Goal: Communication & Community: Answer question/provide support

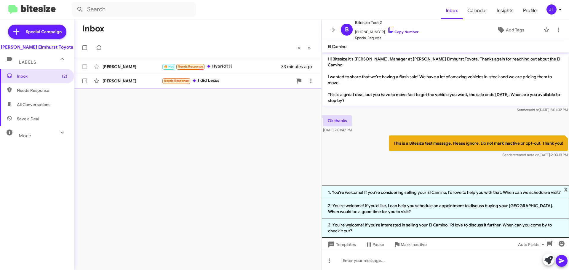
click at [142, 80] on div "Anupe Saji" at bounding box center [131, 81] width 59 height 6
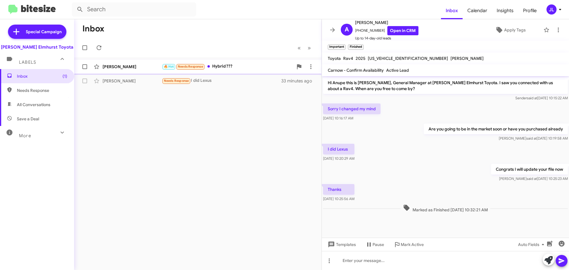
click at [134, 69] on div "[PERSON_NAME]" at bounding box center [131, 67] width 59 height 6
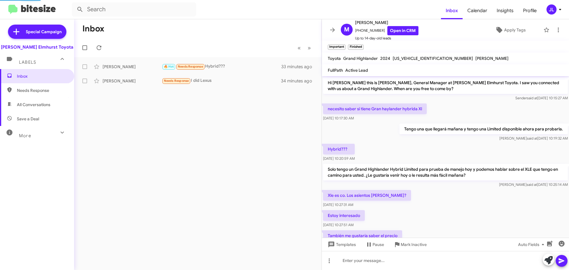
scroll to position [224, 0]
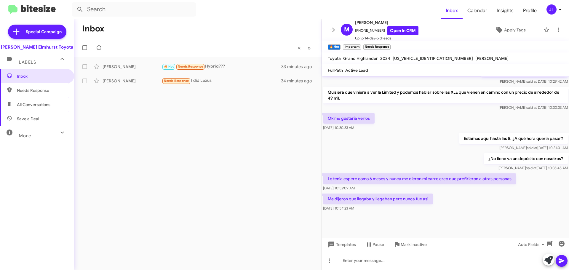
click at [35, 94] on span "Needs Response" at bounding box center [37, 90] width 74 height 14
type input "in:needs-response"
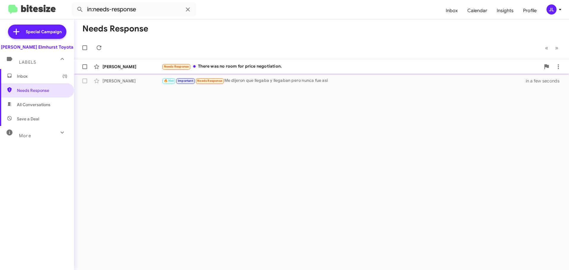
click at [265, 64] on div "Needs Response There was no room for price negotiation." at bounding box center [351, 66] width 379 height 7
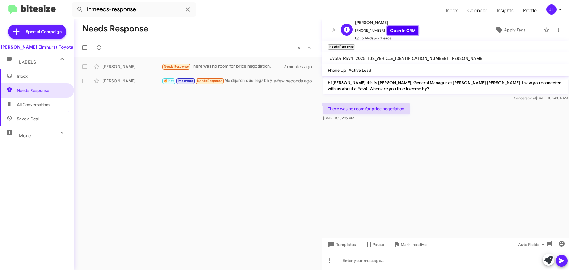
click at [402, 31] on link "Open in CRM" at bounding box center [402, 30] width 31 height 9
click at [390, 31] on link "Open in CRM" at bounding box center [402, 30] width 31 height 9
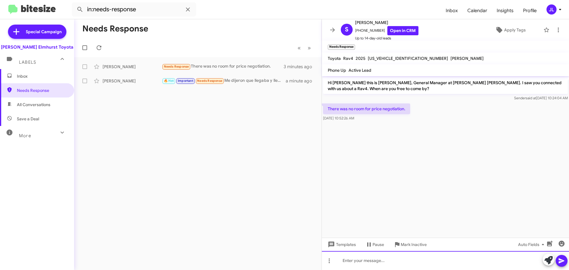
click at [375, 259] on div at bounding box center [445, 260] width 247 height 19
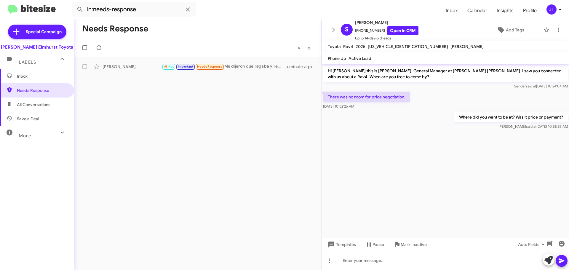
click at [38, 76] on span "Inbox" at bounding box center [42, 76] width 50 height 6
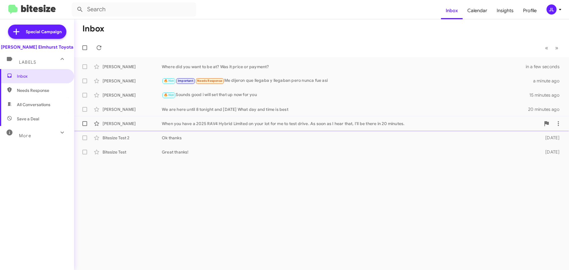
click at [214, 122] on div "When you have a 2025 RAV4 Hybrid Limited on your lot for me to test drive. As s…" at bounding box center [351, 124] width 379 height 6
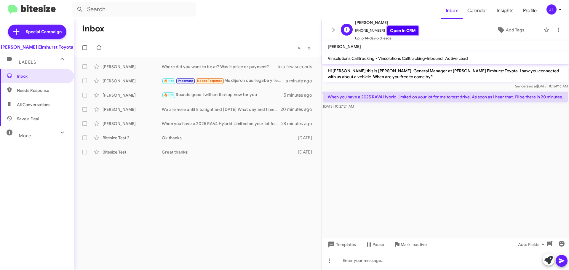
click at [401, 32] on link "Open in CRM" at bounding box center [402, 30] width 31 height 9
click at [245, 96] on div "🔥 Hot Sounds good i will set that up now for you" at bounding box center [227, 95] width 131 height 7
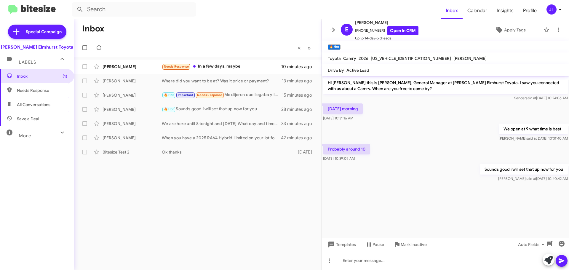
click at [334, 29] on icon at bounding box center [332, 30] width 5 height 4
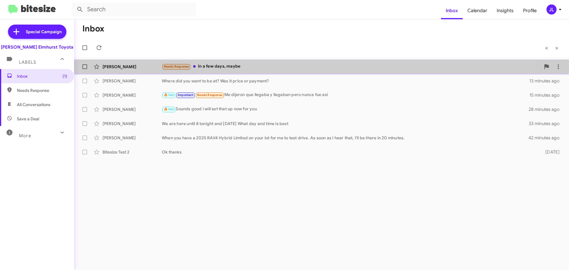
click at [251, 66] on div "Needs Response In a few days, maybe" at bounding box center [351, 66] width 379 height 7
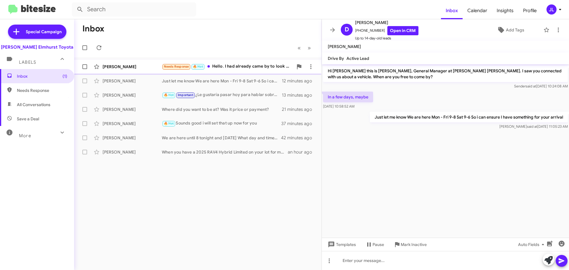
click at [130, 65] on div "[PERSON_NAME]" at bounding box center [131, 67] width 59 height 6
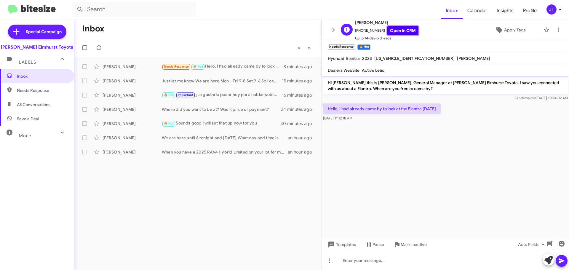
click at [404, 30] on link "Open in CRM" at bounding box center [402, 30] width 31 height 9
click at [550, 261] on icon at bounding box center [548, 260] width 8 height 8
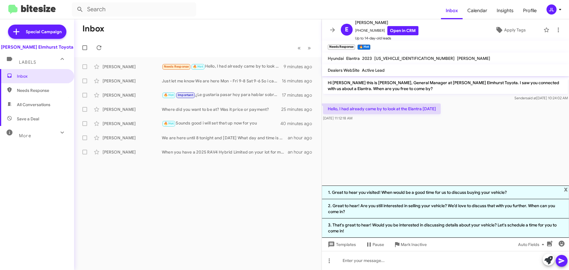
click at [441, 158] on cdk-virtual-scroll-viewport "Hi [PERSON_NAME] this is [PERSON_NAME], General Manager at [PERSON_NAME] Elmhur…" at bounding box center [445, 130] width 247 height 109
